Goal: Task Accomplishment & Management: Complete application form

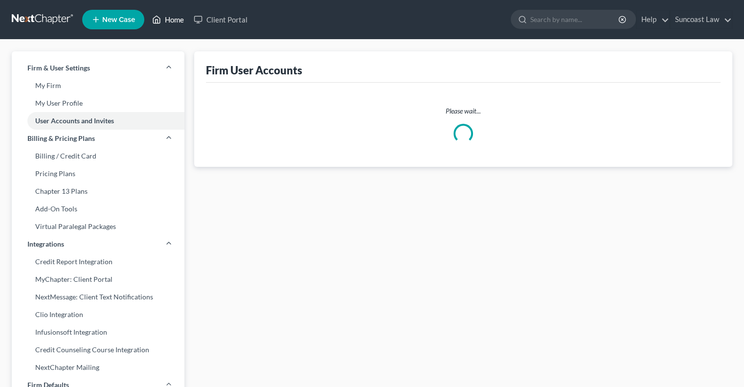
select select "0"
select select "1"
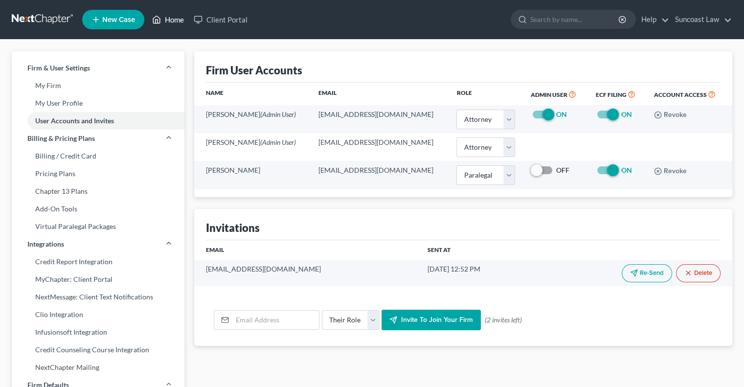
click at [178, 23] on link "Home" at bounding box center [168, 20] width 42 height 18
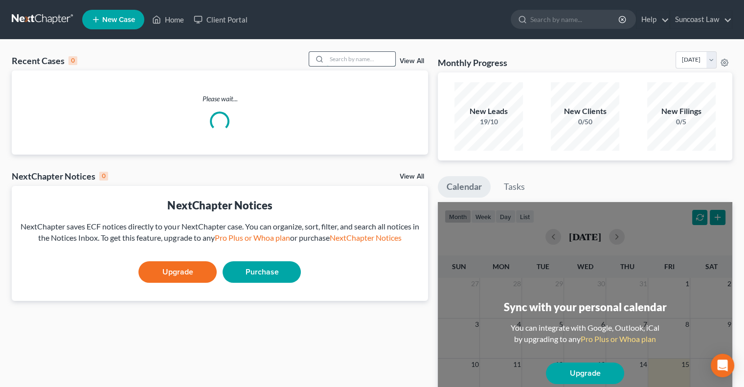
click at [344, 60] on input "search" at bounding box center [361, 59] width 68 height 14
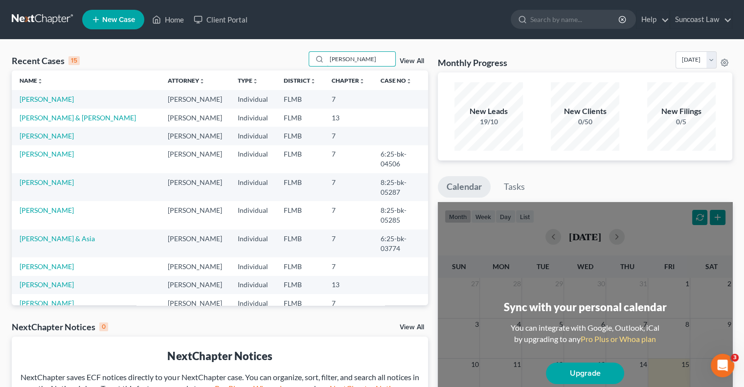
type input "[PERSON_NAME]"
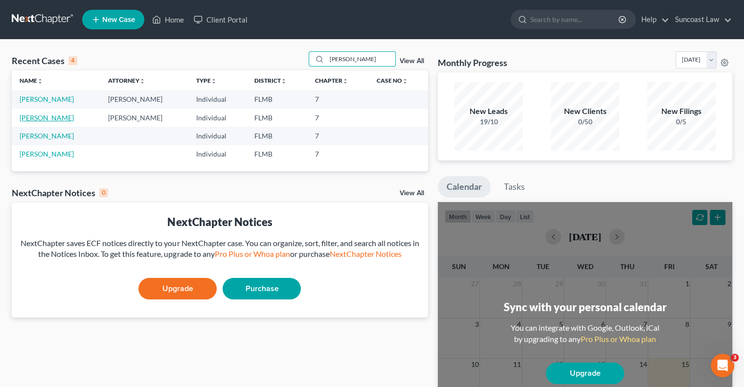
click at [52, 117] on link "[PERSON_NAME]" at bounding box center [47, 117] width 54 height 8
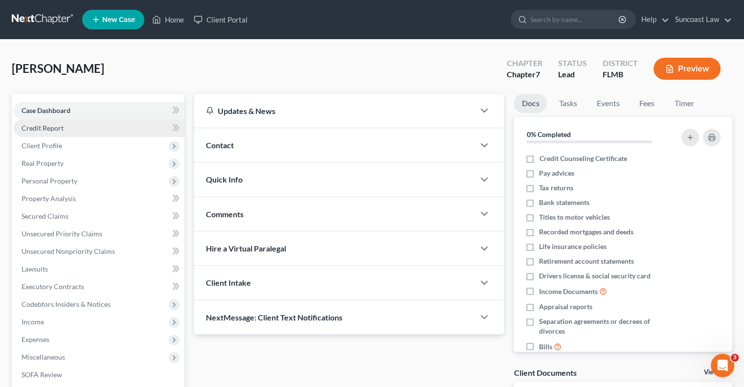
click at [55, 124] on span "Credit Report" at bounding box center [43, 128] width 42 height 8
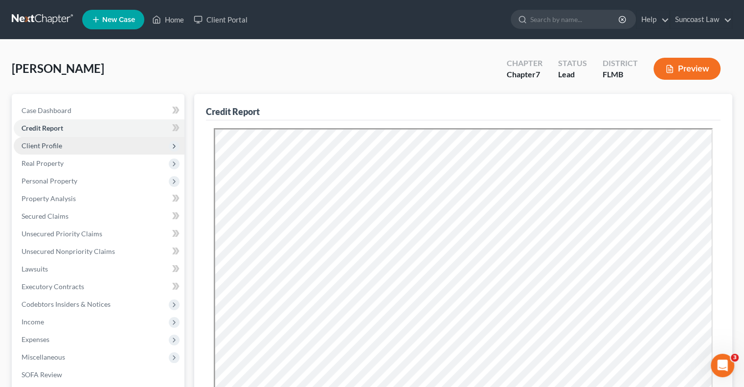
click at [56, 144] on span "Client Profile" at bounding box center [42, 145] width 41 height 8
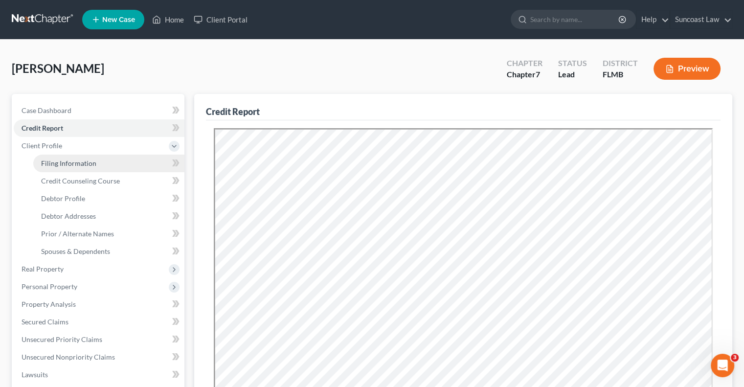
click at [86, 160] on span "Filing Information" at bounding box center [68, 163] width 55 height 8
select select "1"
select select "0"
select select "9"
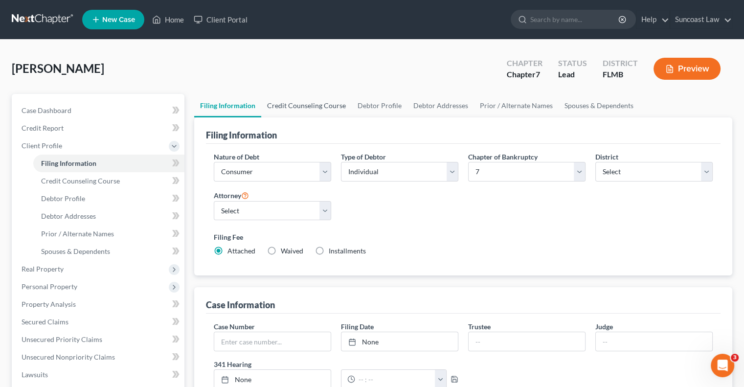
click at [308, 107] on link "Credit Counseling Course" at bounding box center [306, 105] width 90 height 23
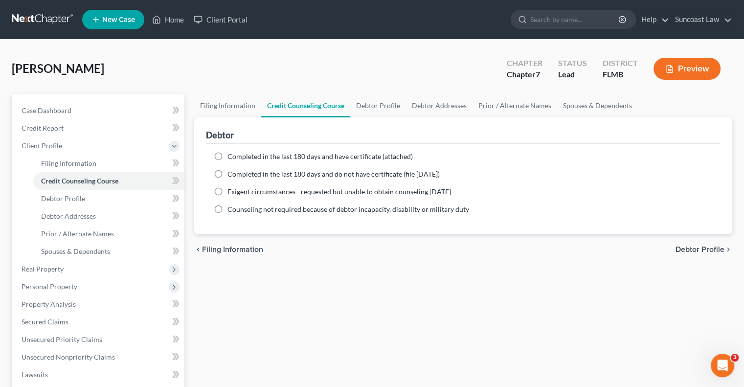
click at [227, 157] on label "Completed in the last 180 days and have certificate (attached)" at bounding box center [319, 157] width 185 height 10
click at [231, 157] on input "Completed in the last 180 days and have certificate (attached)" at bounding box center [234, 155] width 6 height 6
radio input "true"
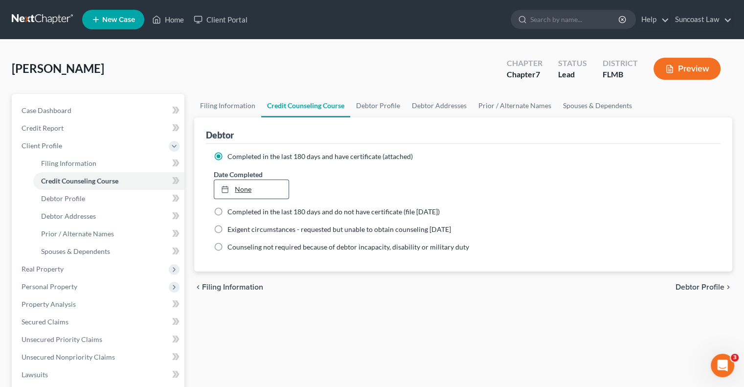
click at [243, 187] on link "None" at bounding box center [251, 189] width 74 height 19
type input "[DATE]"
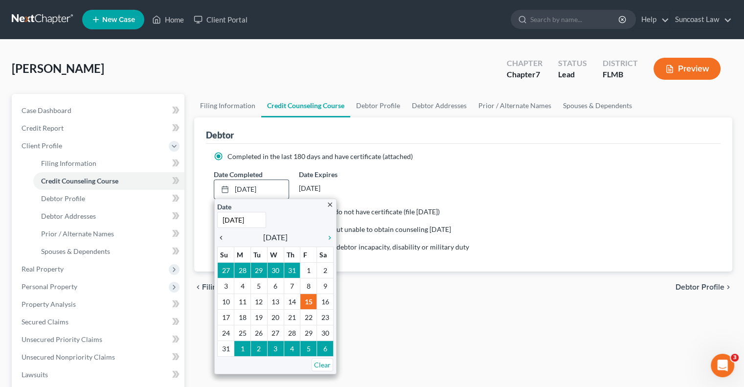
click at [217, 234] on icon "chevron_left" at bounding box center [223, 238] width 13 height 8
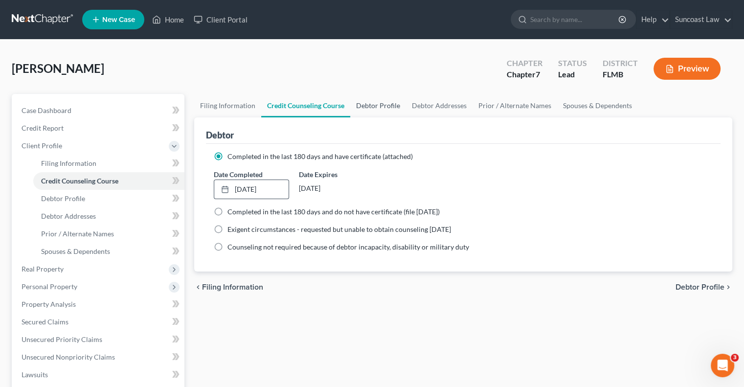
click at [383, 101] on link "Debtor Profile" at bounding box center [378, 105] width 56 height 23
select select "0"
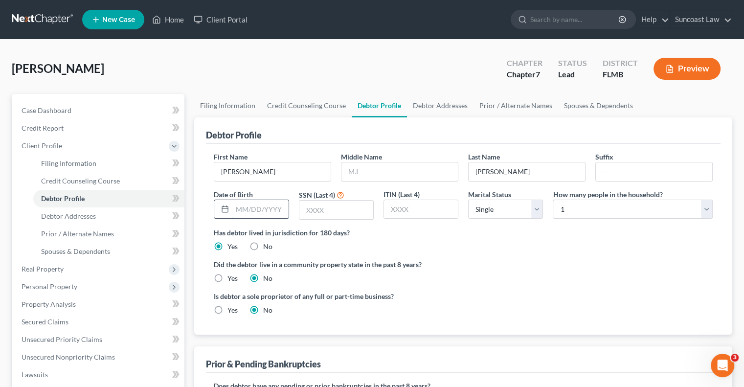
drag, startPoint x: 272, startPoint y: 210, endPoint x: 280, endPoint y: 213, distance: 8.4
click at [272, 210] on input "text" at bounding box center [260, 209] width 56 height 19
type input "[DATE]"
type input "3881"
click at [458, 103] on link "Debtor Addresses" at bounding box center [440, 105] width 66 height 23
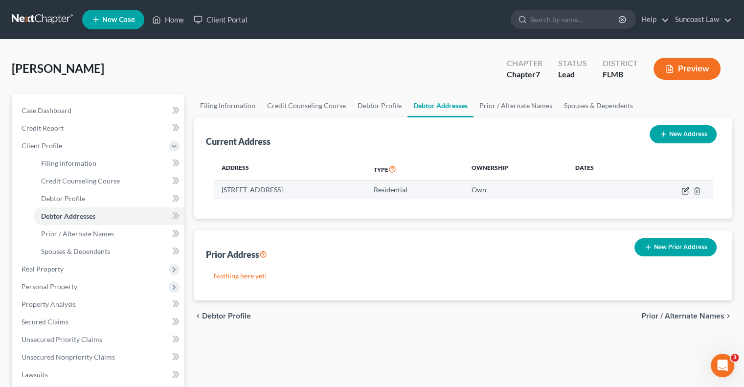
click at [683, 190] on icon "button" at bounding box center [685, 191] width 8 height 8
select select "9"
select select "0"
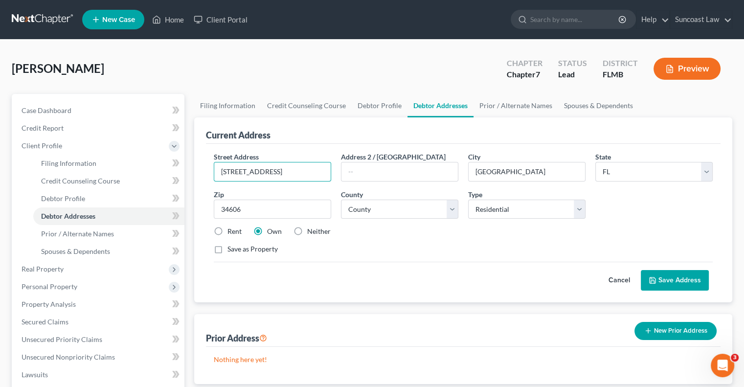
drag, startPoint x: 287, startPoint y: 170, endPoint x: 181, endPoint y: 166, distance: 105.2
click at [181, 166] on div "Petition Navigation Case Dashboard Payments Invoices Payments Payments Credit R…" at bounding box center [372, 341] width 730 height 494
type input "[STREET_ADDRESS][PERSON_NAME]"
click at [258, 212] on input "34606" at bounding box center [272, 209] width 117 height 20
type input "34609"
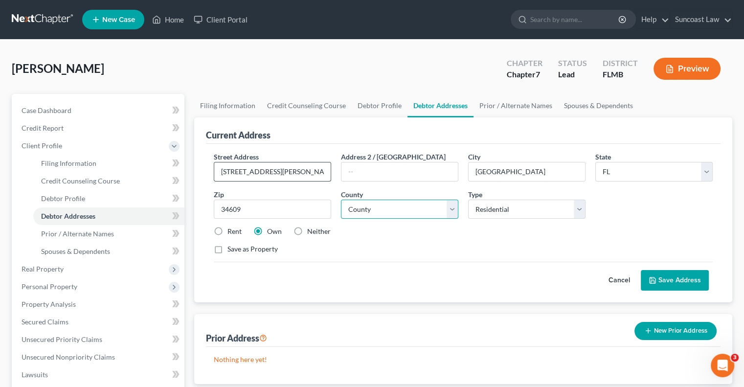
type input "[GEOGRAPHIC_DATA]"
select select "25"
drag, startPoint x: 219, startPoint y: 229, endPoint x: 299, endPoint y: 250, distance: 82.8
click at [227, 229] on label "Rent" at bounding box center [234, 231] width 14 height 10
click at [231, 229] on input "Rent" at bounding box center [234, 229] width 6 height 6
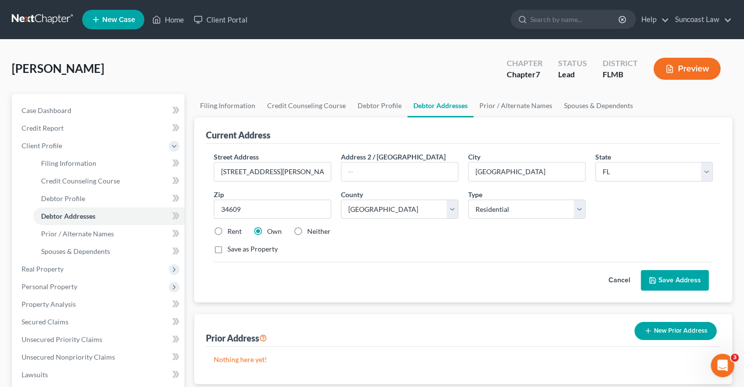
radio input "true"
click at [692, 277] on button "Save Address" at bounding box center [675, 280] width 68 height 21
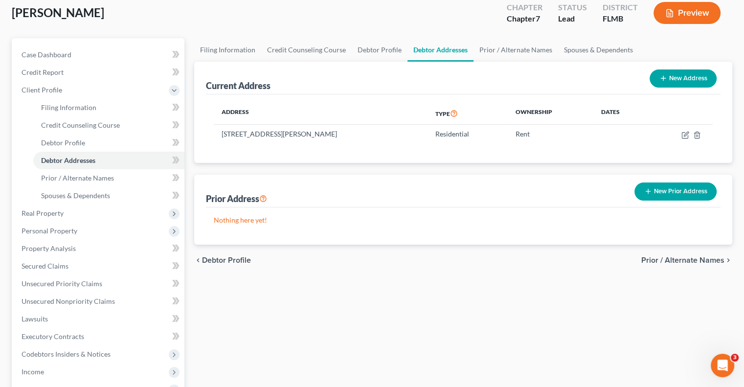
scroll to position [98, 0]
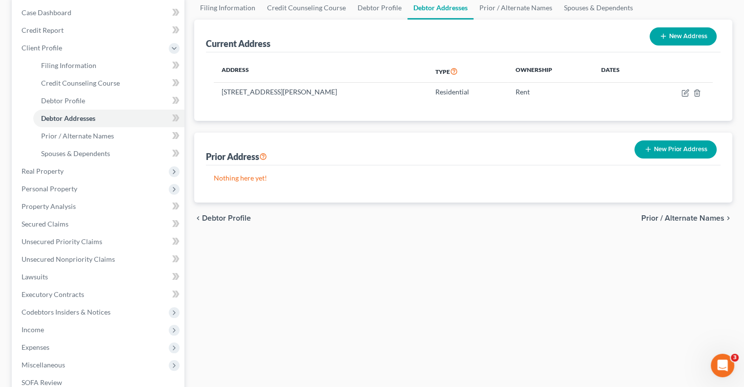
click at [684, 150] on button "New Prior Address" at bounding box center [675, 149] width 82 height 18
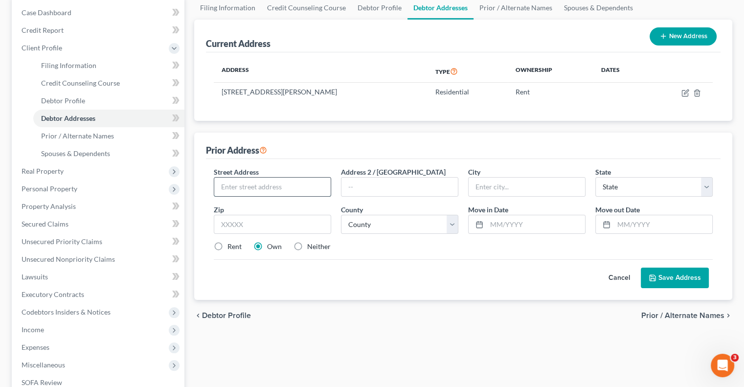
click at [253, 182] on input "text" at bounding box center [272, 186] width 116 height 19
type input "[STREET_ADDRESS][PERSON_NAME]"
drag, startPoint x: 274, startPoint y: 226, endPoint x: 308, endPoint y: 207, distance: 38.6
click at [274, 226] on input "text" at bounding box center [272, 225] width 117 height 20
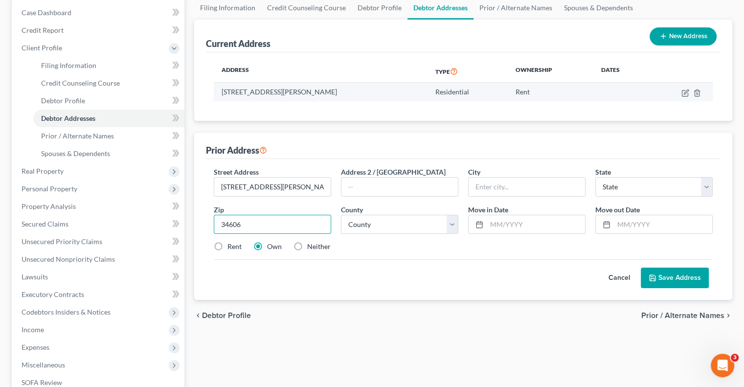
type input "34606"
type input "[GEOGRAPHIC_DATA]"
select select "9"
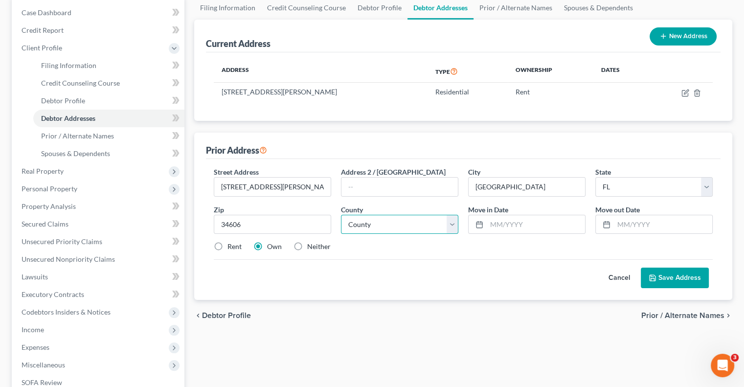
click at [371, 218] on select "County [GEOGRAPHIC_DATA] [GEOGRAPHIC_DATA] [GEOGRAPHIC_DATA] [GEOGRAPHIC_DATA] …" at bounding box center [399, 225] width 117 height 20
select select "25"
click at [341, 215] on select "County [GEOGRAPHIC_DATA] [GEOGRAPHIC_DATA] [GEOGRAPHIC_DATA] [GEOGRAPHIC_DATA] …" at bounding box center [399, 225] width 117 height 20
click at [227, 242] on label "Rent" at bounding box center [234, 247] width 14 height 10
click at [231, 242] on input "Rent" at bounding box center [234, 245] width 6 height 6
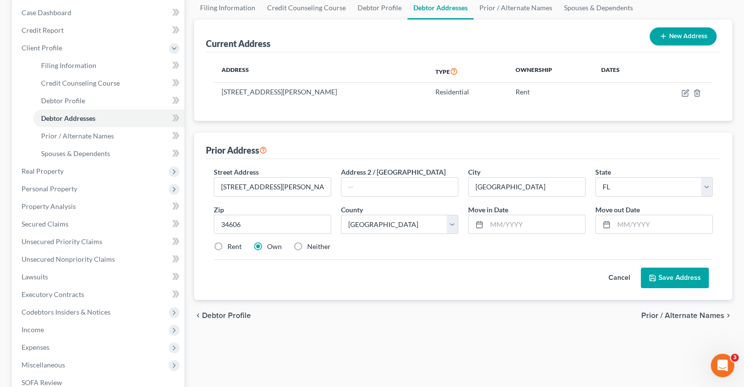
radio input "true"
click at [493, 225] on input "text" at bounding box center [535, 224] width 98 height 19
type input "06/2022"
type input "06/2025"
click at [673, 273] on button "Save Address" at bounding box center [675, 277] width 68 height 21
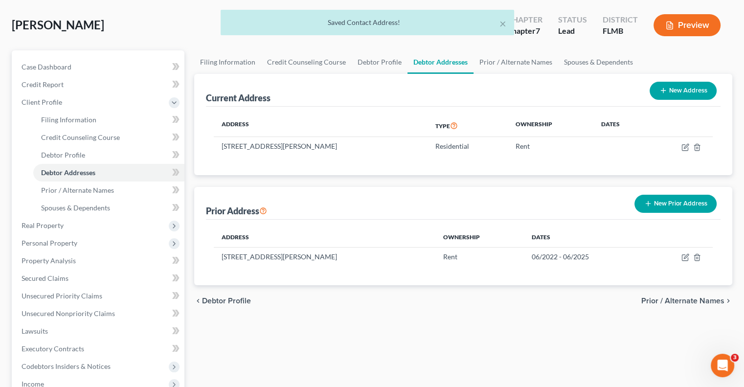
scroll to position [0, 0]
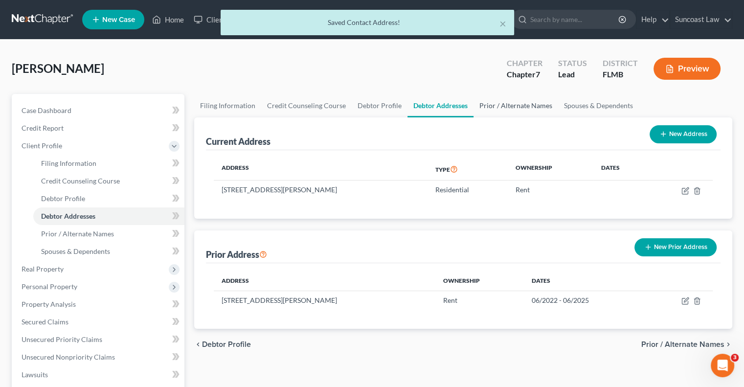
click at [501, 108] on link "Prior / Alternate Names" at bounding box center [515, 105] width 85 height 23
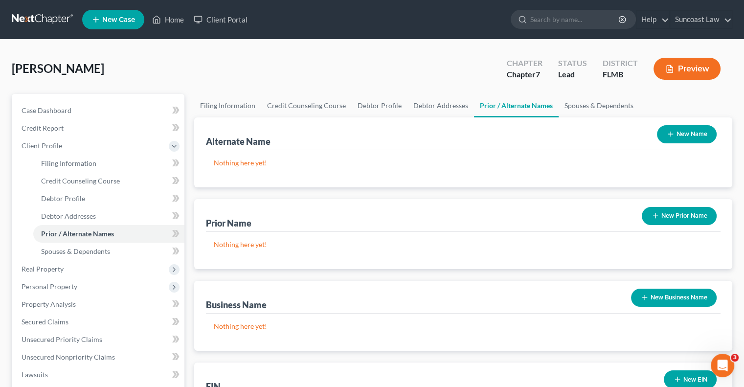
click at [693, 129] on button "New Name" at bounding box center [687, 134] width 60 height 18
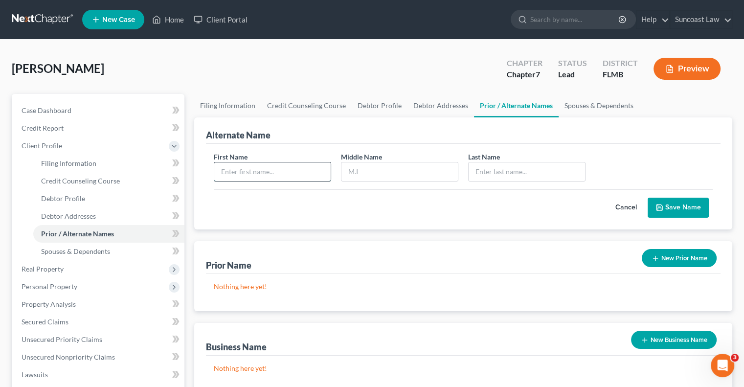
click at [267, 166] on input "text" at bounding box center [272, 171] width 116 height 19
type input "[PERSON_NAME]"
click at [680, 211] on button "Save Name" at bounding box center [677, 208] width 61 height 21
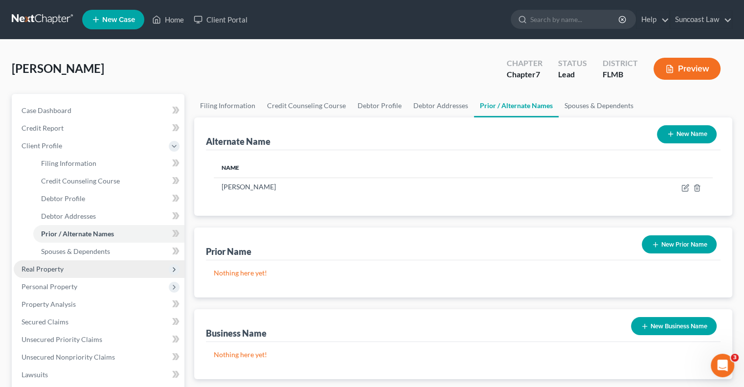
click at [37, 269] on span "Real Property" at bounding box center [43, 269] width 42 height 8
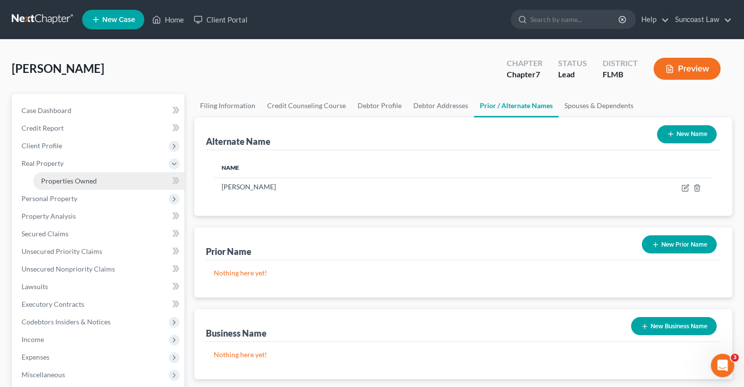
click at [62, 185] on link "Properties Owned" at bounding box center [108, 181] width 151 height 18
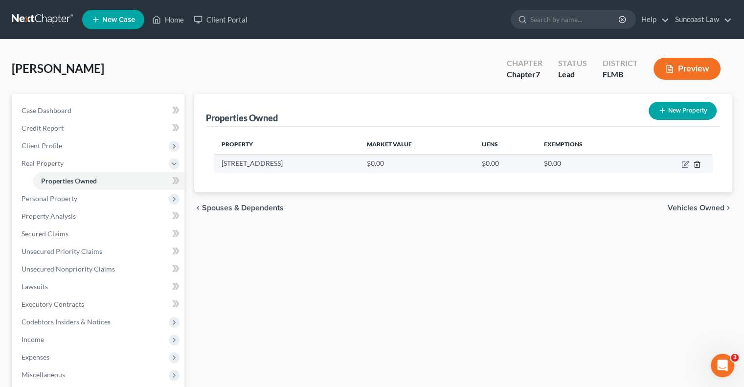
click at [696, 164] on line "button" at bounding box center [696, 165] width 0 height 2
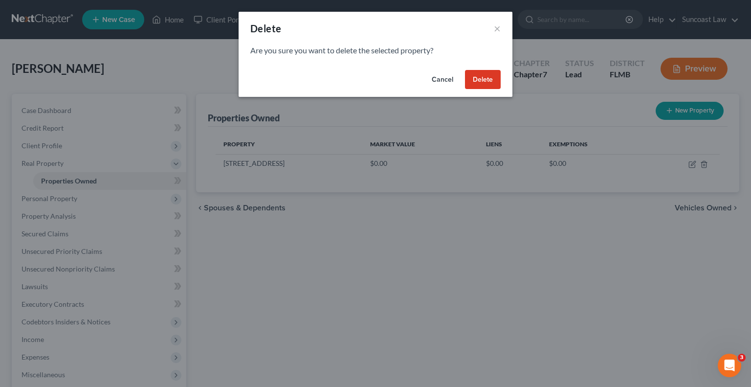
click at [478, 80] on button "Delete" at bounding box center [483, 80] width 36 height 20
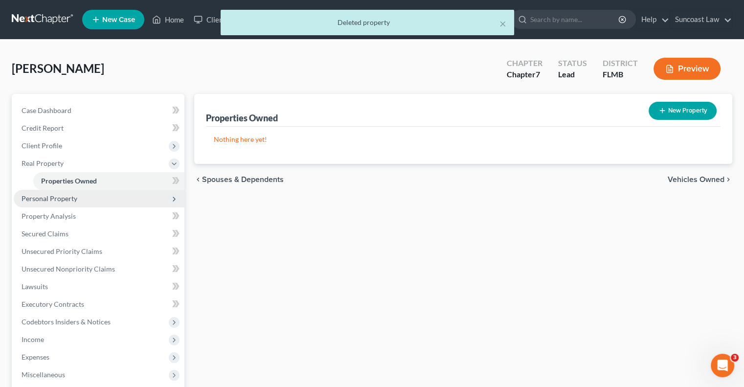
click at [79, 201] on span "Personal Property" at bounding box center [99, 199] width 171 height 18
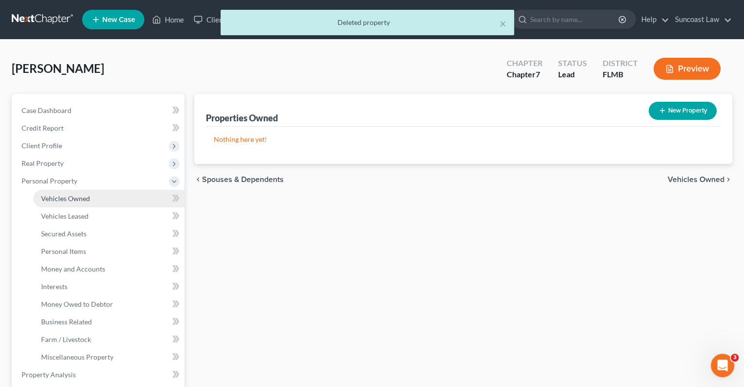
click at [85, 196] on span "Vehicles Owned" at bounding box center [65, 198] width 49 height 8
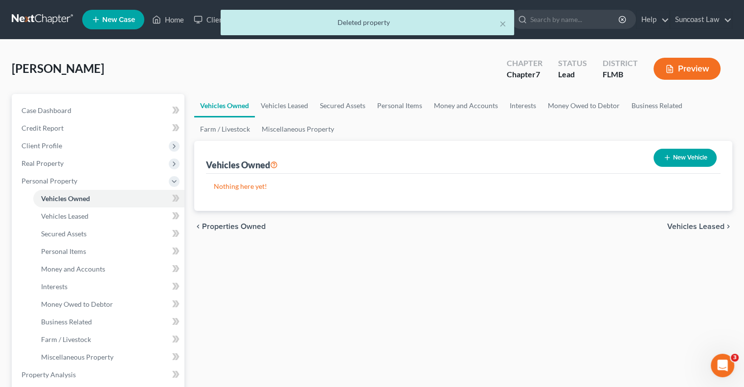
click at [665, 161] on icon "button" at bounding box center [667, 158] width 8 height 8
select select "0"
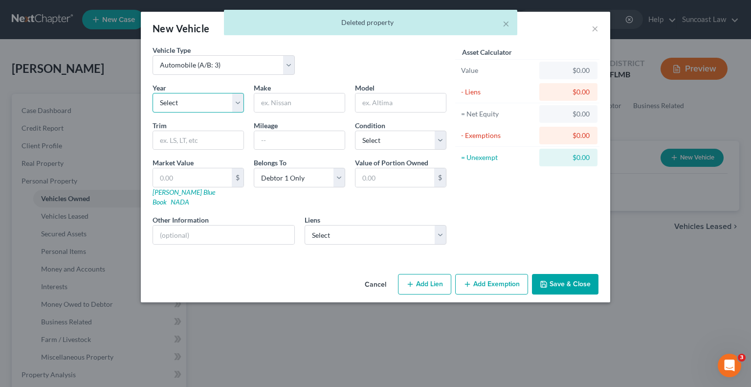
drag, startPoint x: 184, startPoint y: 103, endPoint x: 187, endPoint y: 110, distance: 7.7
click at [184, 103] on select "Select 2026 2025 2024 2023 2022 2021 2020 2019 2018 2017 2016 2015 2014 2013 20…" at bounding box center [198, 103] width 91 height 20
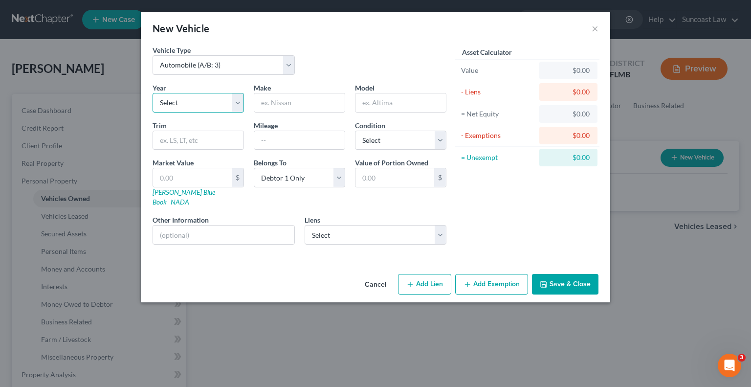
select select "1"
click at [153, 93] on select "Select 2026 2025 2024 2023 2022 2021 2020 2019 2018 2017 2016 2015 2014 2013 20…" at bounding box center [198, 103] width 91 height 20
drag, startPoint x: 320, startPoint y: 98, endPoint x: 346, endPoint y: 65, distance: 42.5
click at [320, 98] on input "text" at bounding box center [299, 102] width 90 height 19
type input "Kia"
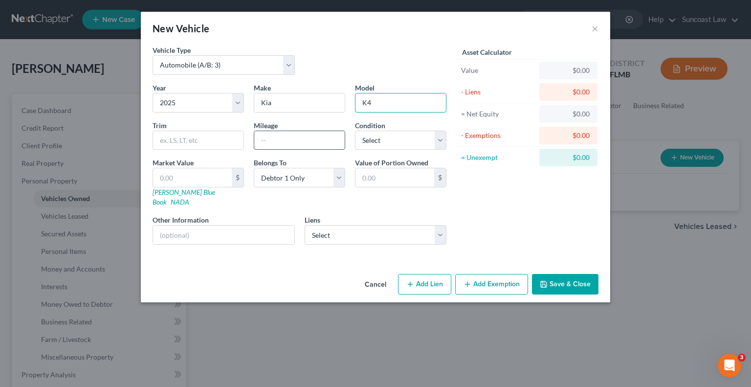
type input "K4"
drag, startPoint x: 306, startPoint y: 141, endPoint x: 305, endPoint y: 106, distance: 35.7
click at [306, 141] on input "text" at bounding box center [299, 140] width 90 height 19
type input "10993"
select select "2"
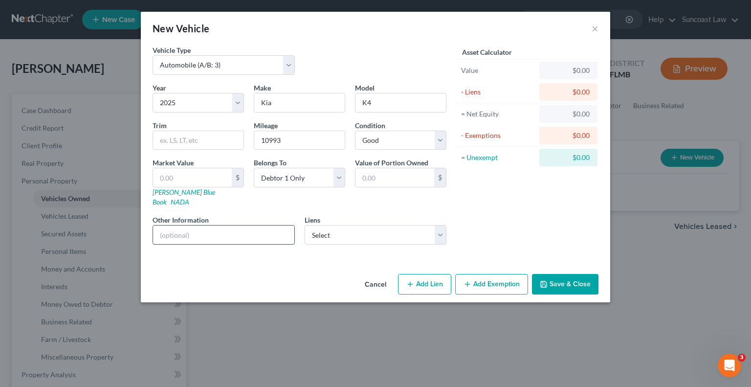
click at [184, 225] on input "text" at bounding box center [223, 234] width 141 height 19
type input "VIN: 3KPFT4DE072695"
click at [591, 274] on button "Save & Close" at bounding box center [565, 284] width 66 height 21
